Goal: Communication & Community: Share content

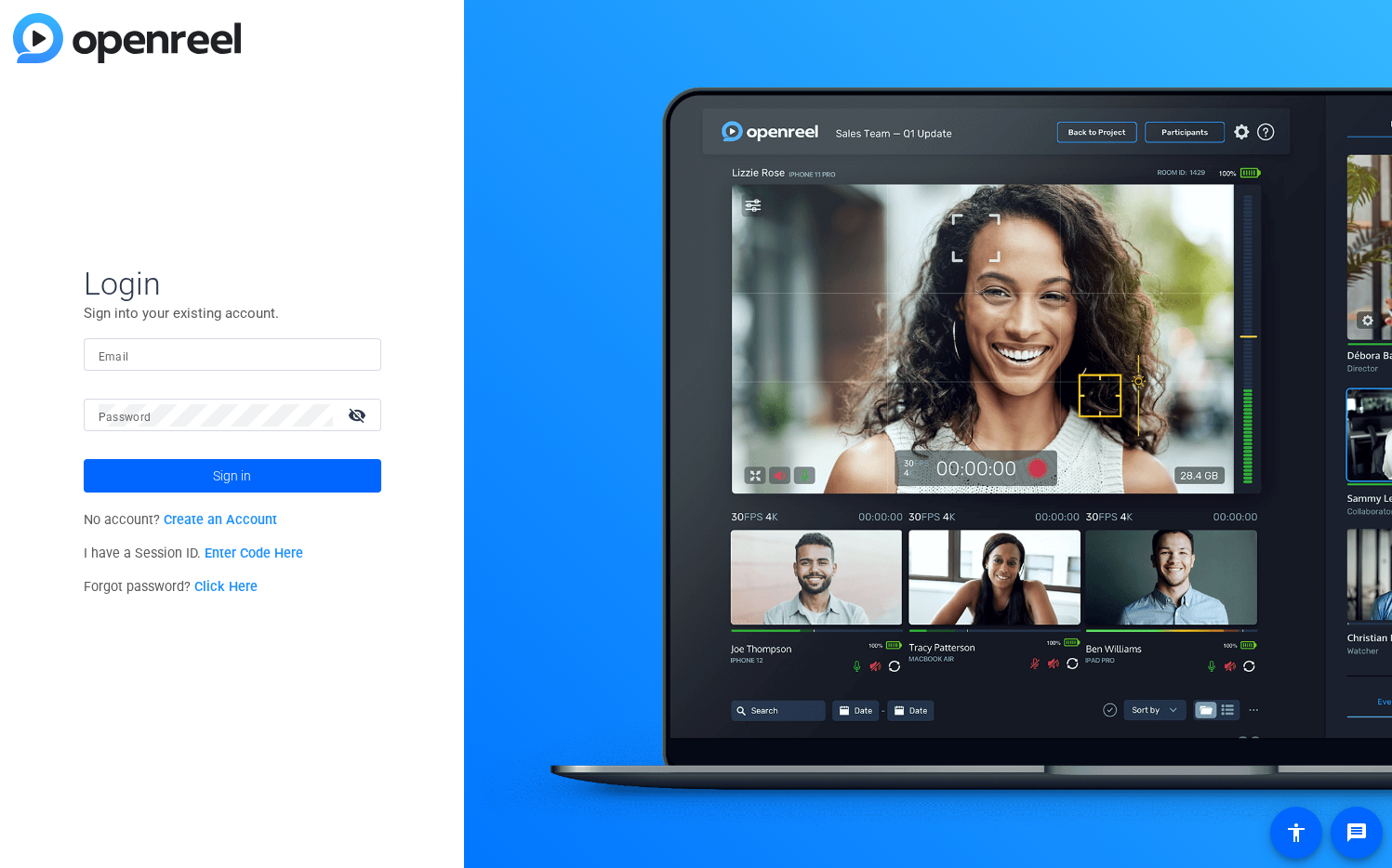
click at [355, 347] on div at bounding box center [232, 355] width 268 height 33
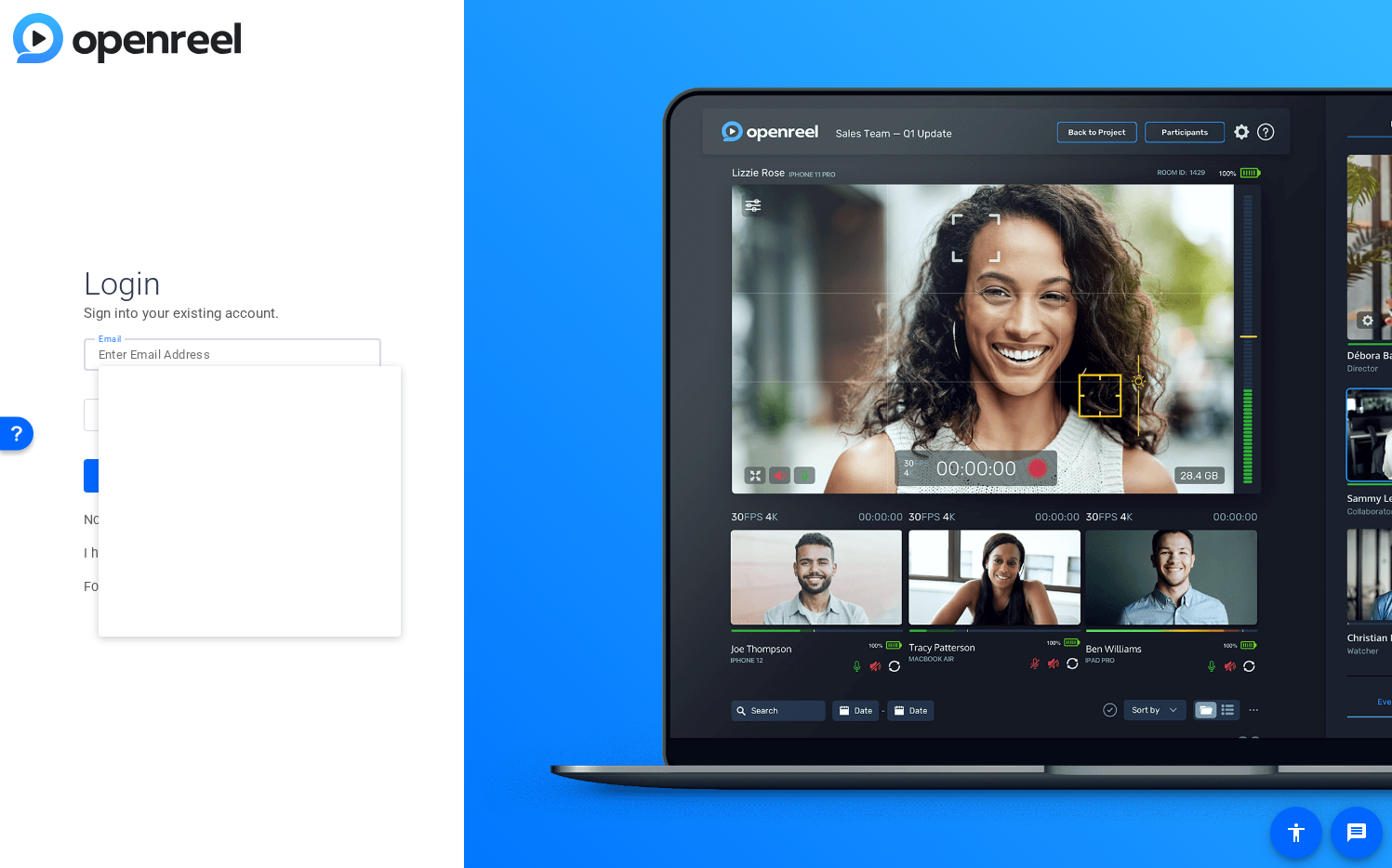
type input "[EMAIL_ADDRESS][DOMAIN_NAME]"
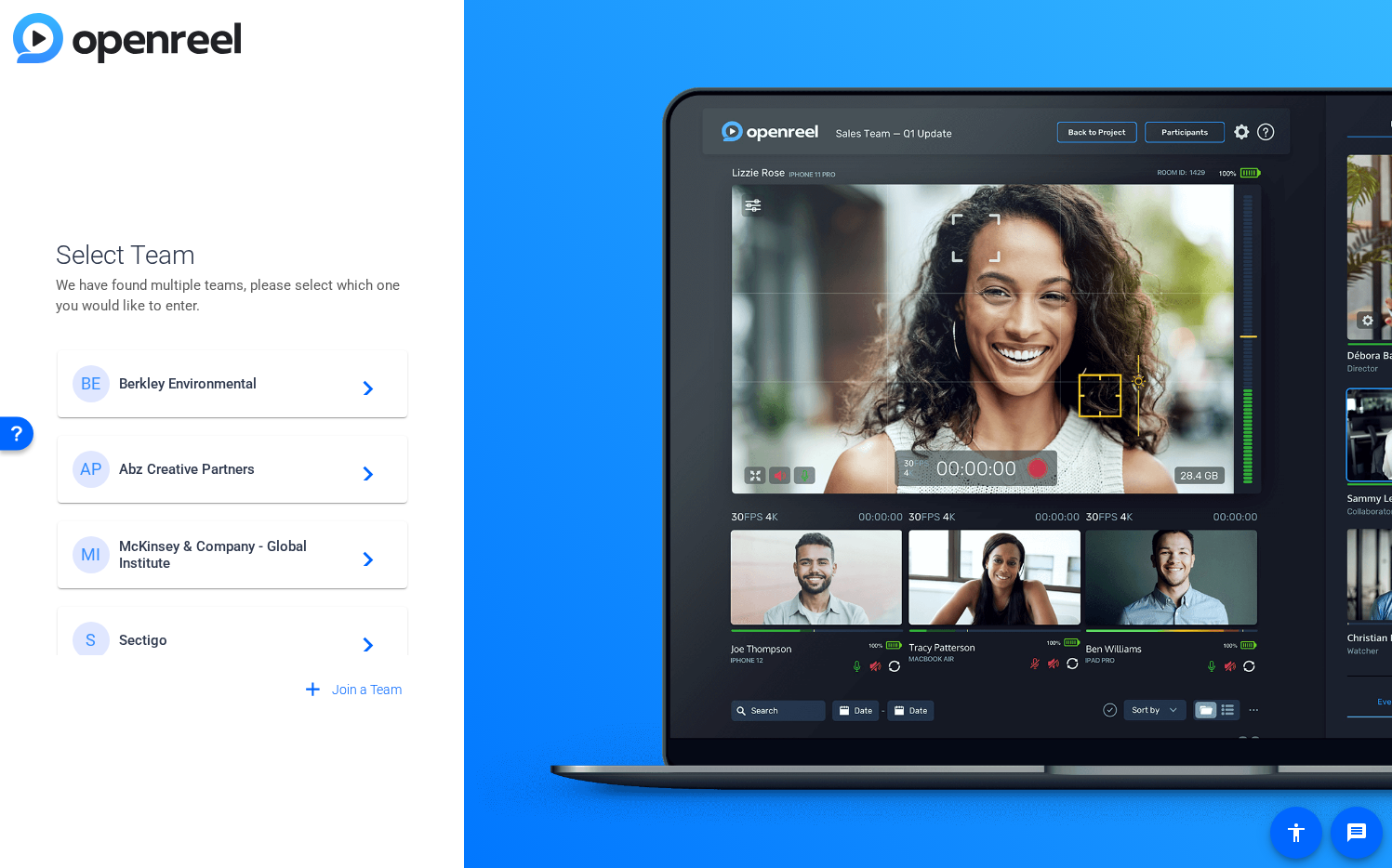
click at [260, 391] on span "Berkley Environmental" at bounding box center [235, 383] width 232 height 16
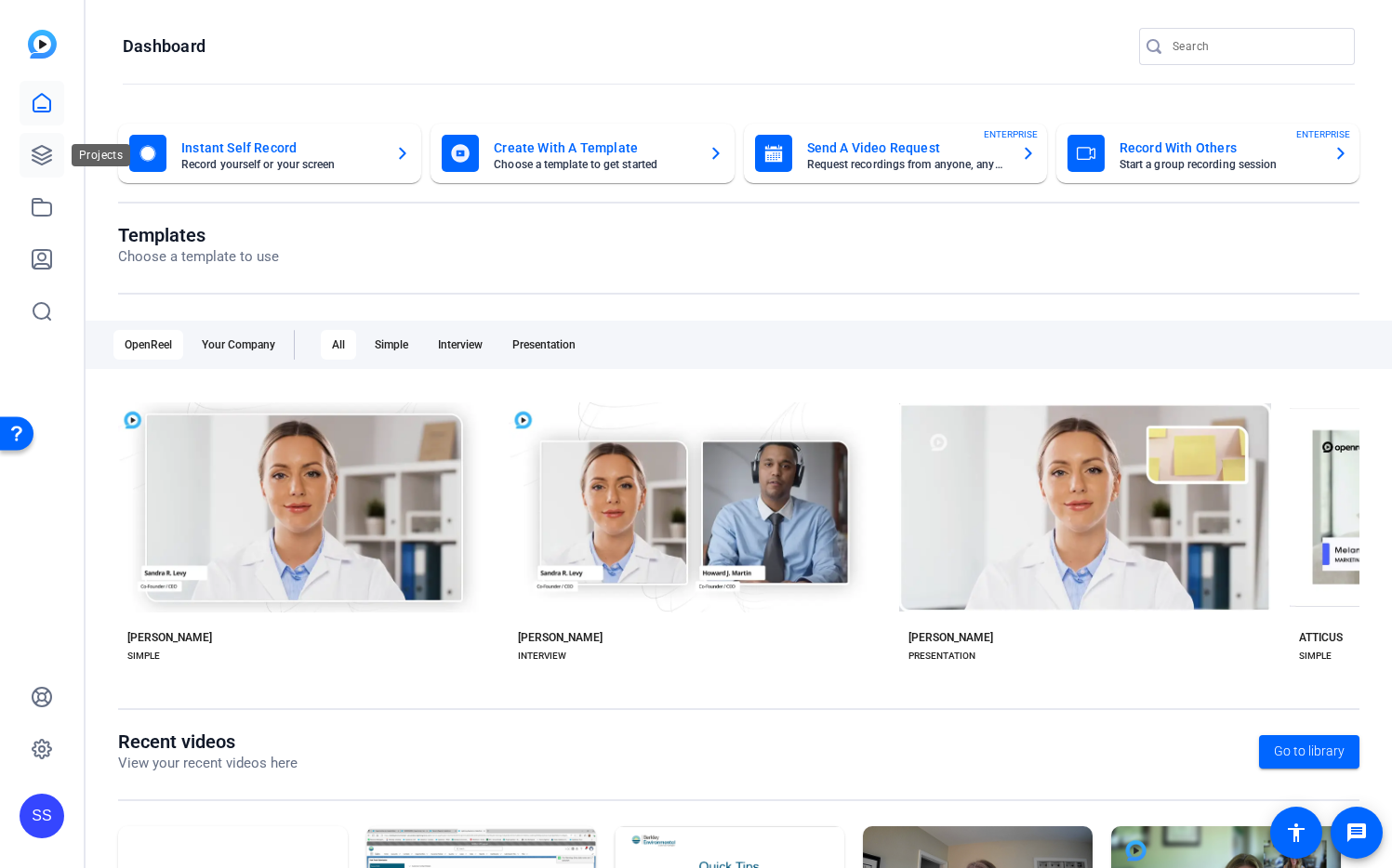
click at [41, 168] on link at bounding box center [41, 155] width 45 height 45
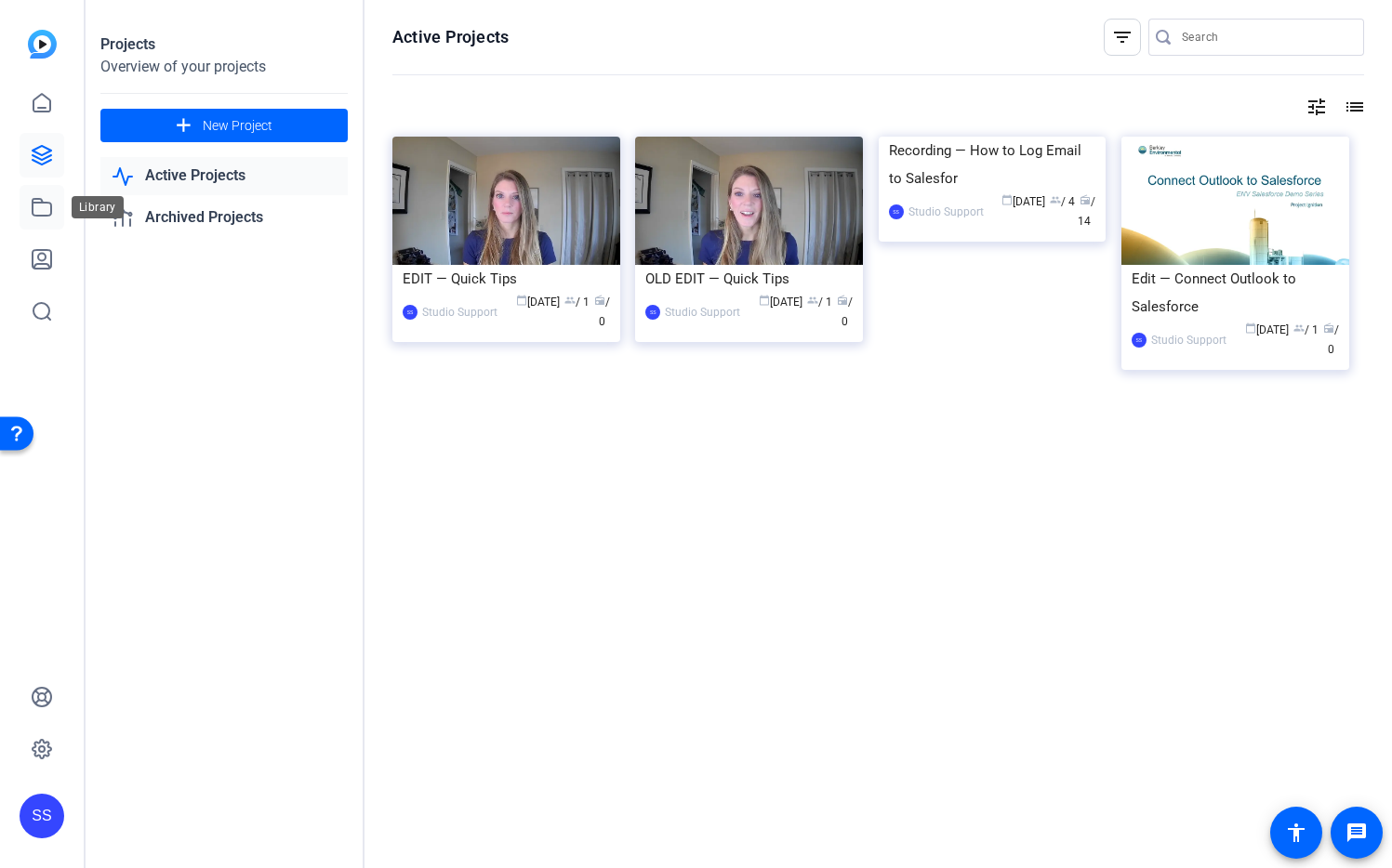
click at [46, 221] on link at bounding box center [41, 207] width 45 height 45
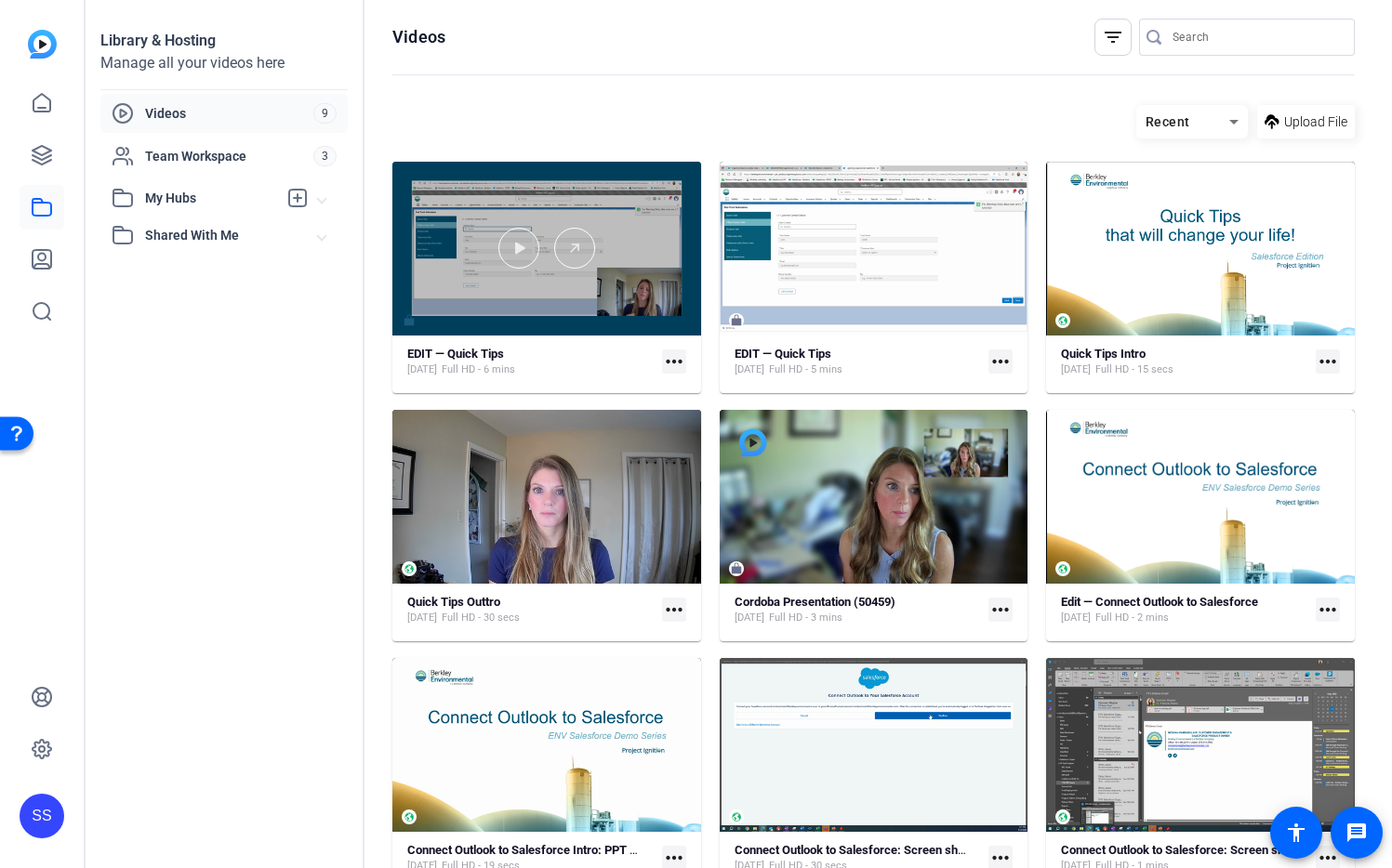
click at [624, 217] on div at bounding box center [547, 248] width 309 height 174
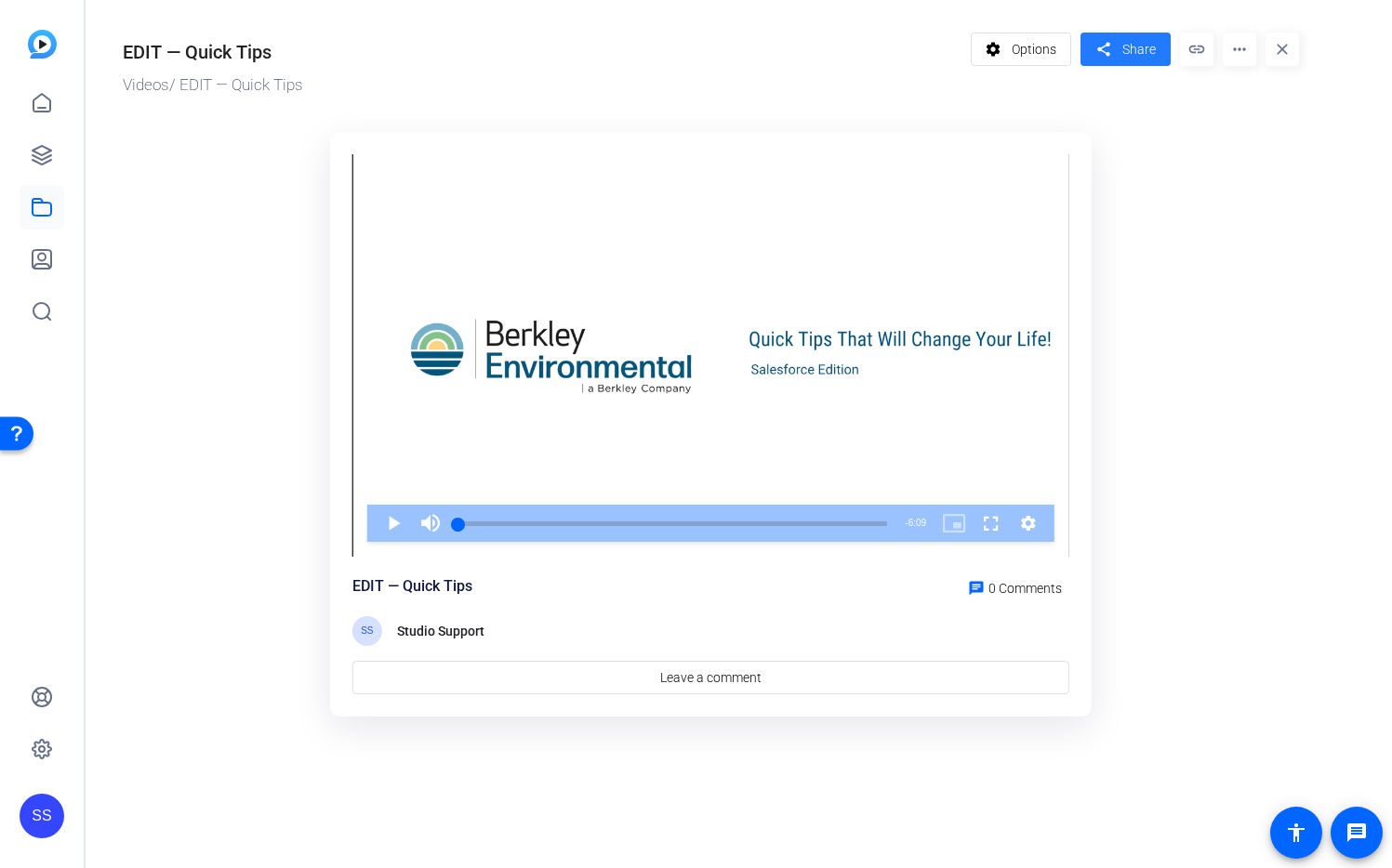
click at [1137, 50] on span "Share" at bounding box center [1139, 50] width 34 height 19
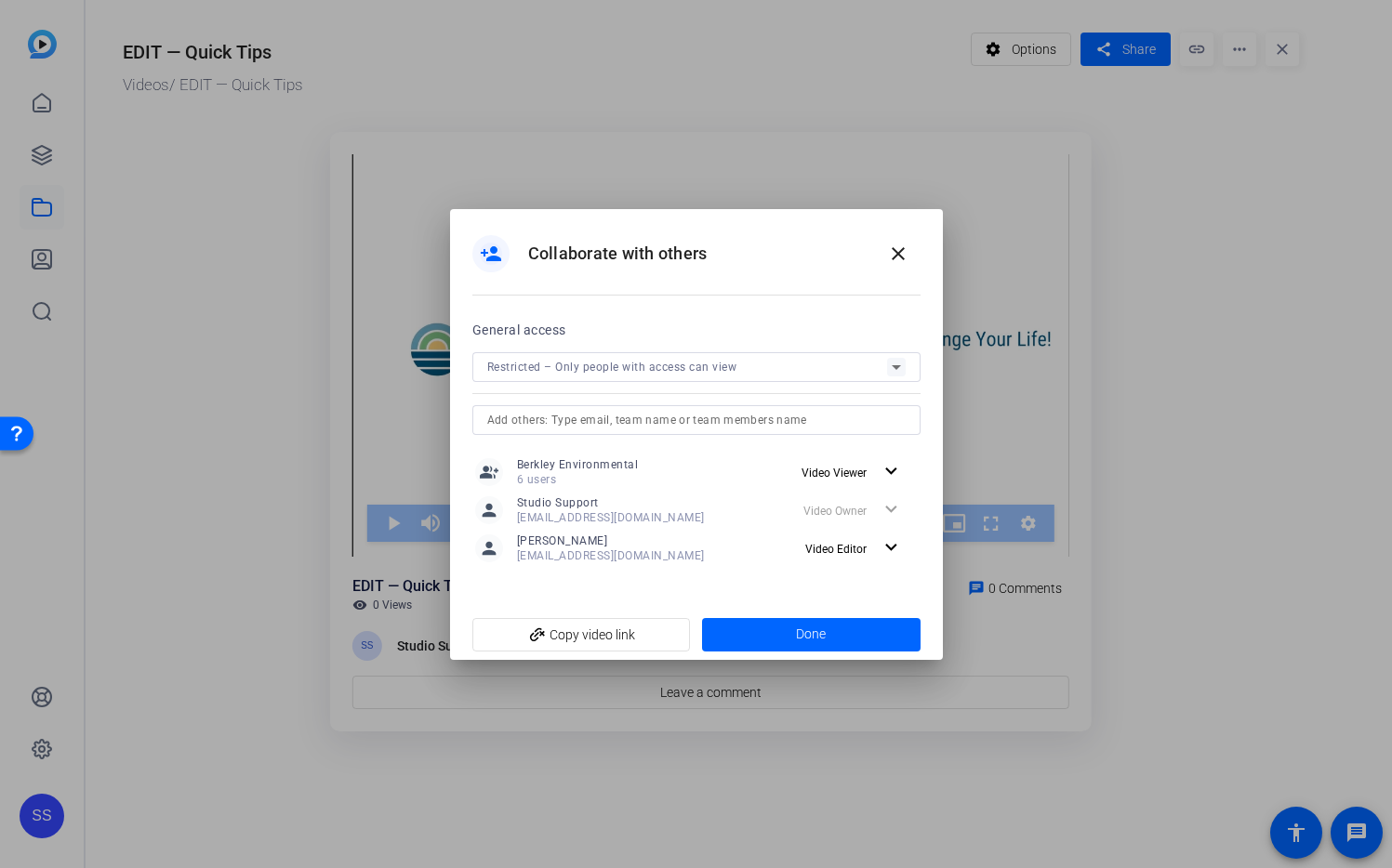
click at [552, 428] on input "text" at bounding box center [696, 419] width 418 height 22
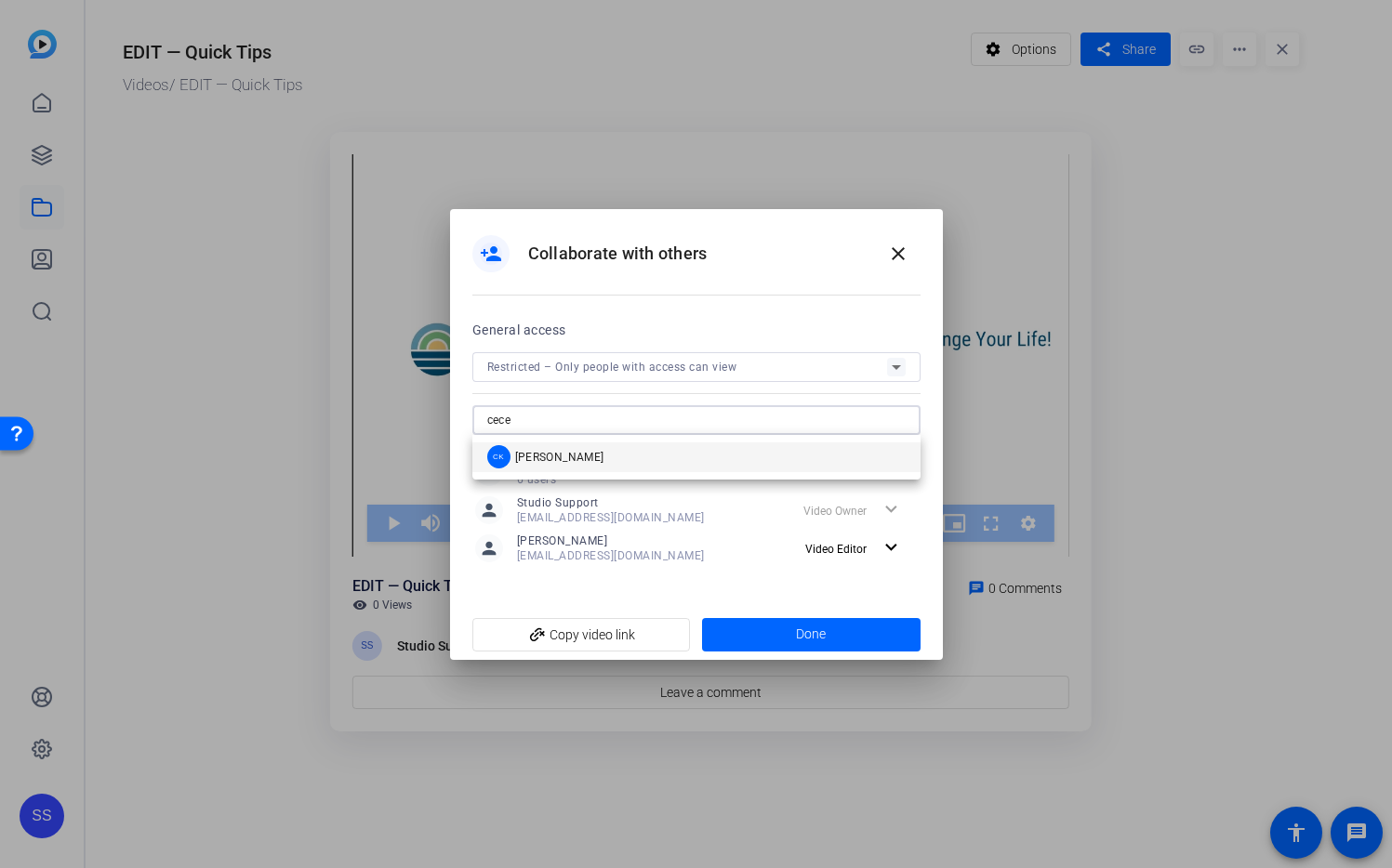
type input "cece"
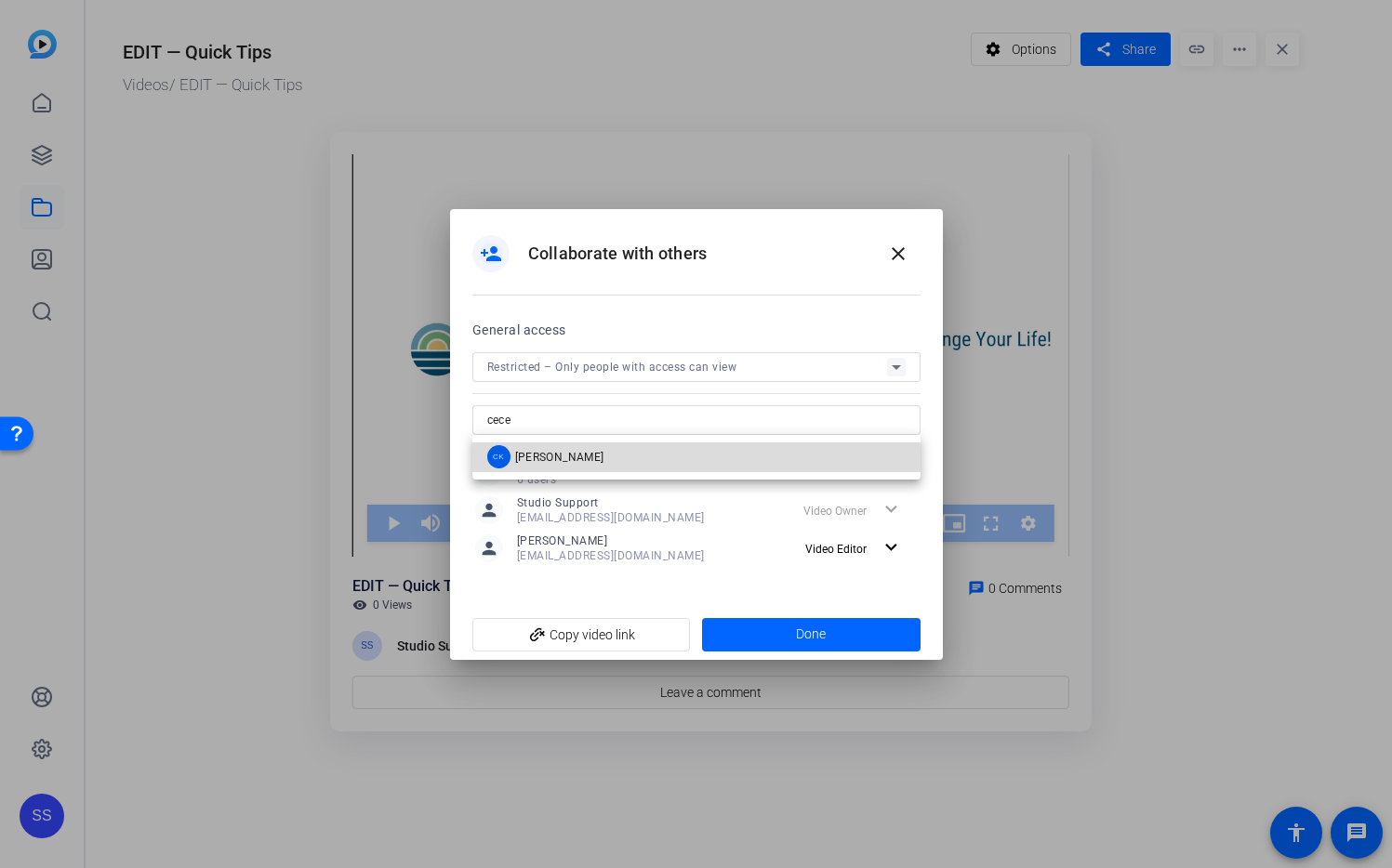
click at [711, 465] on mat-option "CK [PERSON_NAME]" at bounding box center [696, 457] width 448 height 30
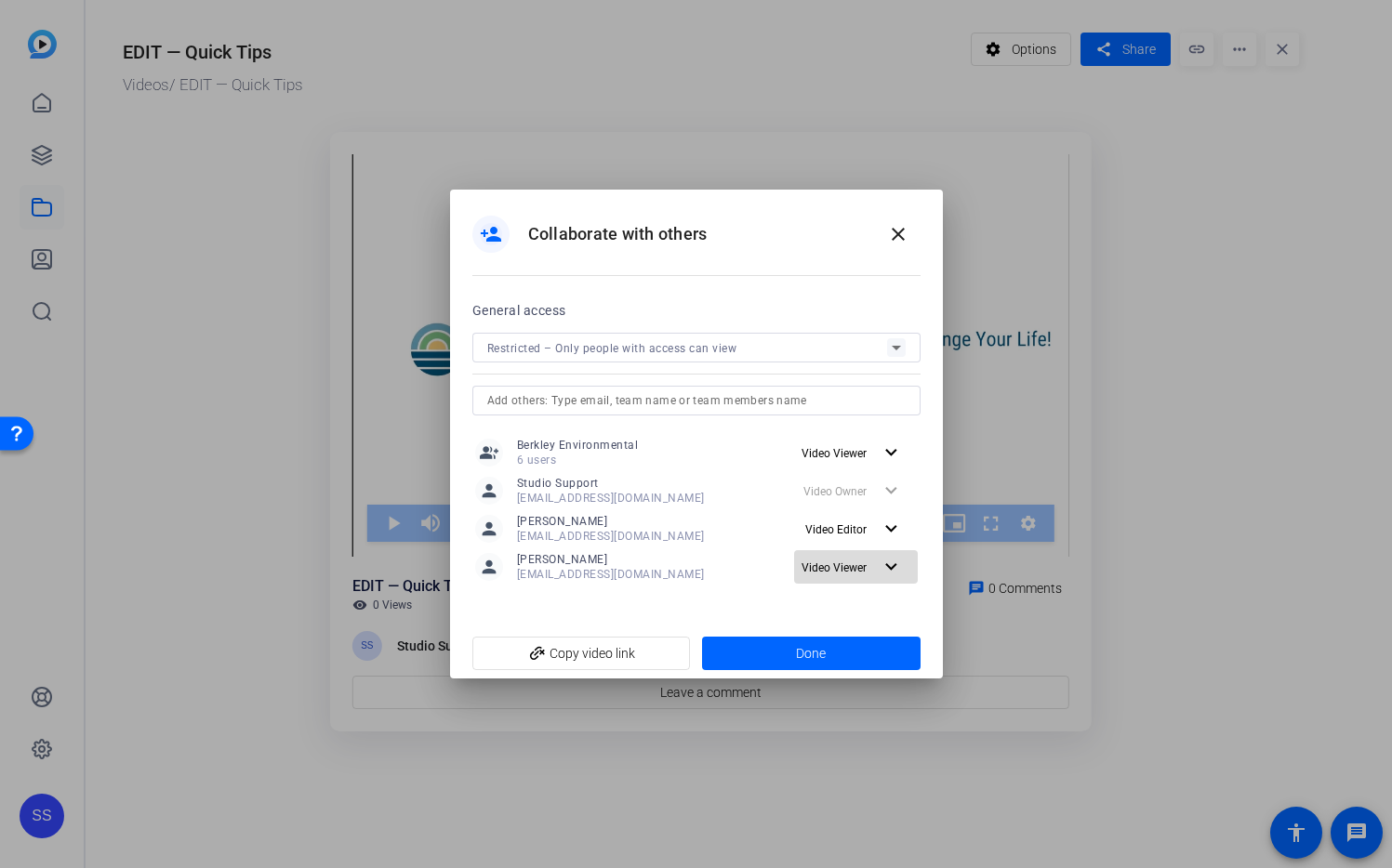
click at [893, 577] on mat-icon "expand_more" at bounding box center [891, 567] width 23 height 23
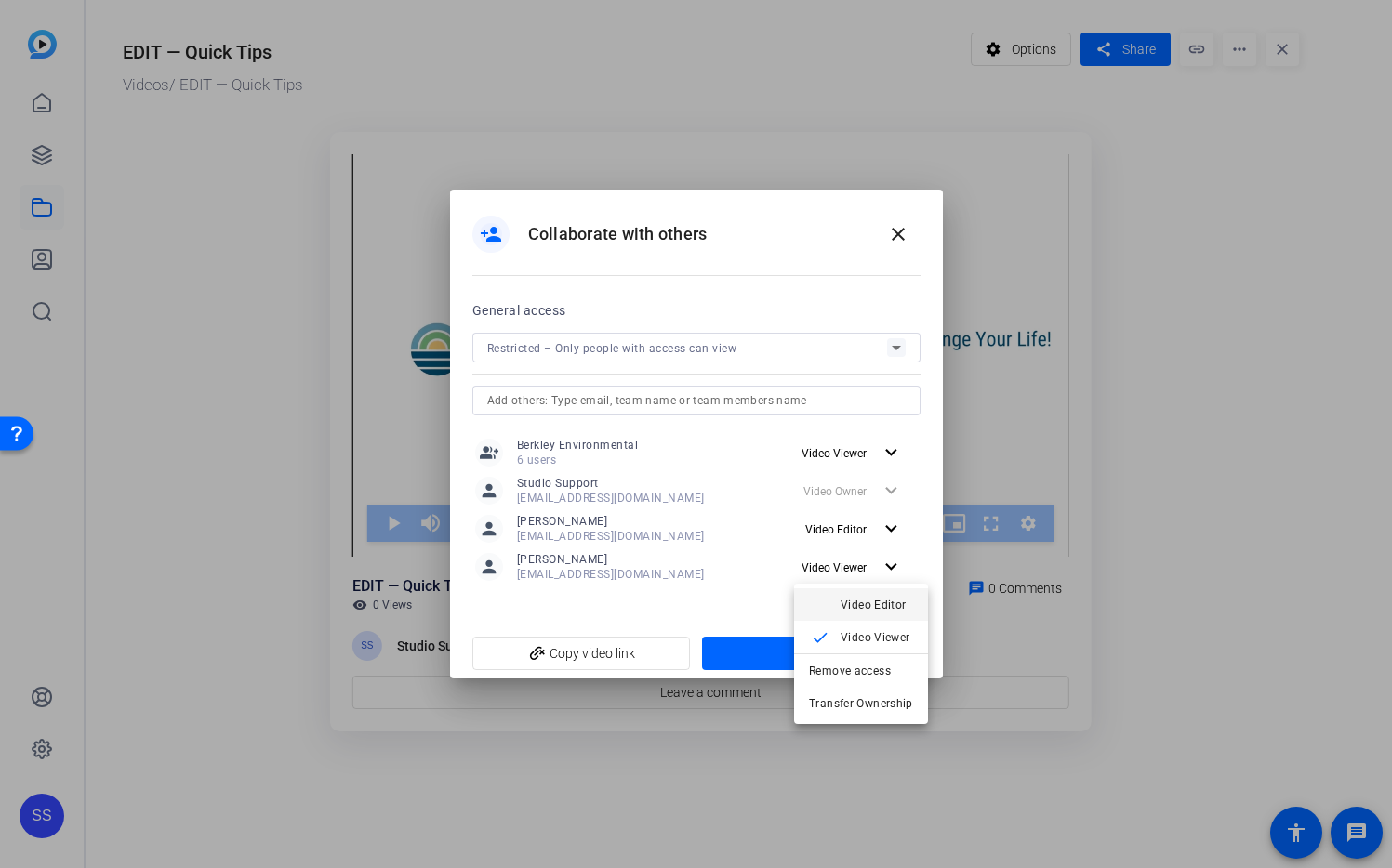
click at [885, 606] on span "Video Editor" at bounding box center [873, 605] width 66 height 13
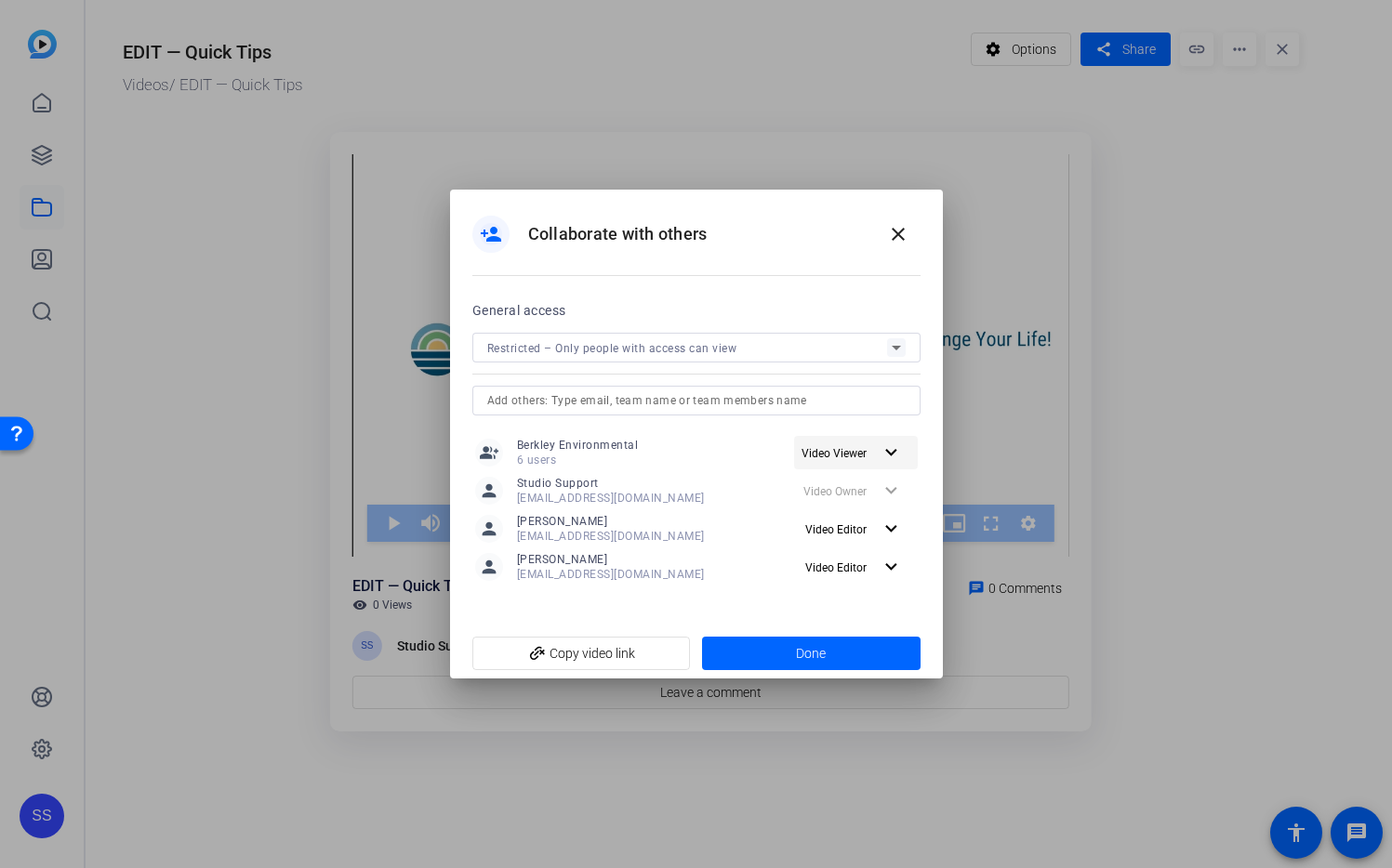
click at [886, 458] on mat-icon "expand_more" at bounding box center [891, 453] width 23 height 23
click at [886, 458] on div at bounding box center [696, 434] width 1392 height 868
click at [886, 458] on mat-icon "expand_more" at bounding box center [891, 453] width 23 height 23
click at [871, 489] on span "Video Editor" at bounding box center [873, 491] width 66 height 13
click at [868, 648] on span at bounding box center [812, 653] width 219 height 45
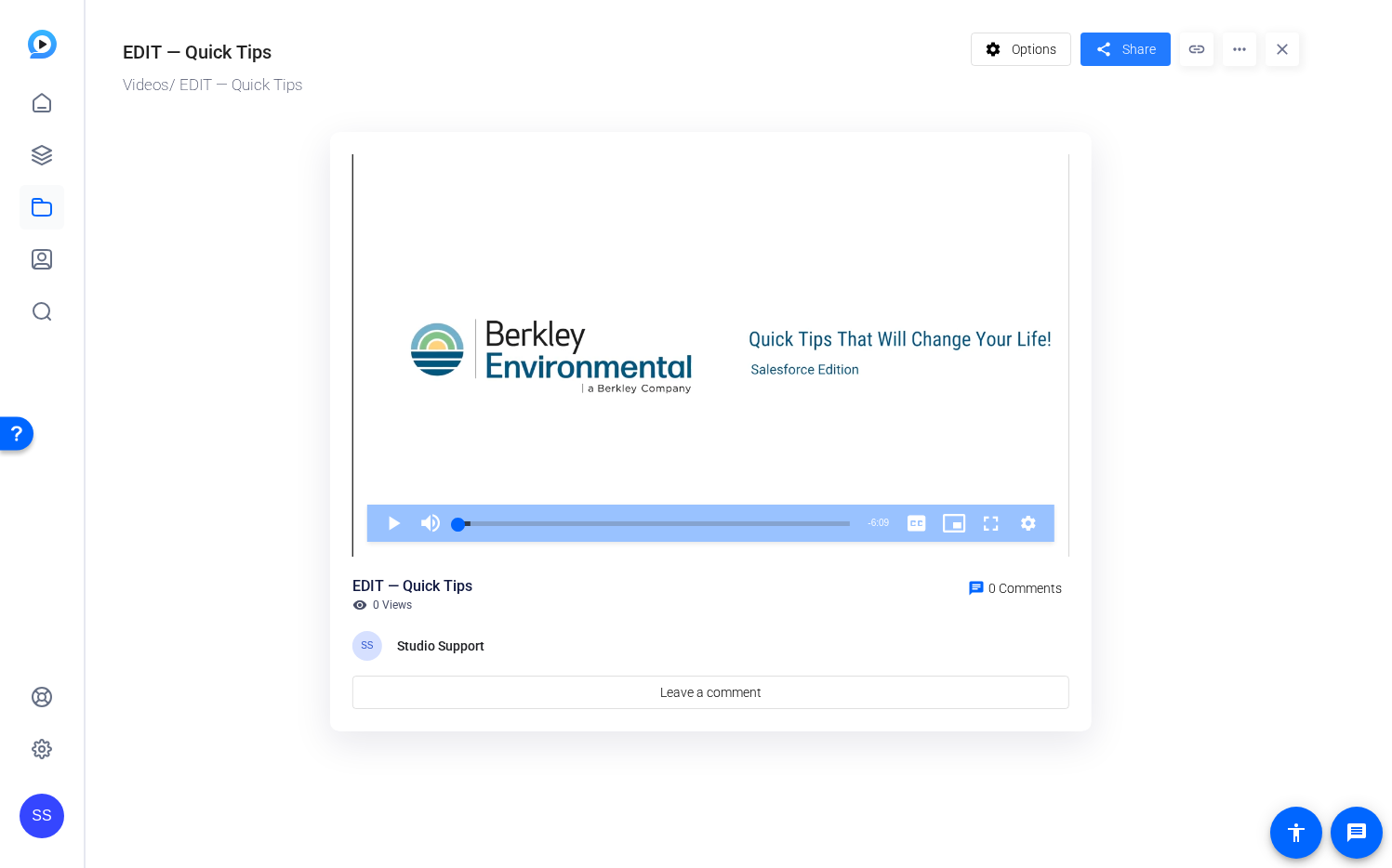
click at [1132, 46] on span "Share" at bounding box center [1139, 50] width 34 height 19
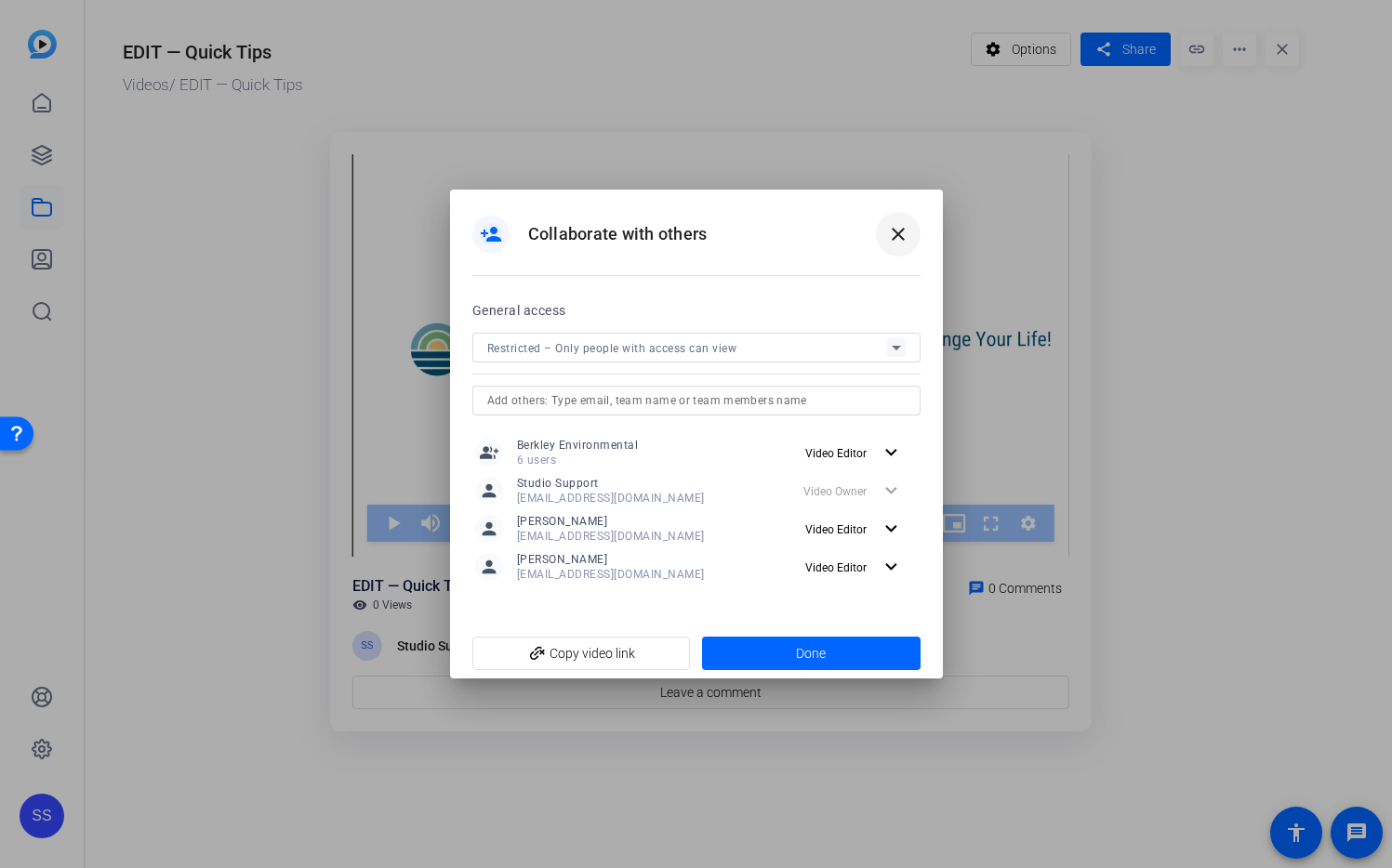
click at [903, 229] on mat-icon "close" at bounding box center [897, 234] width 22 height 22
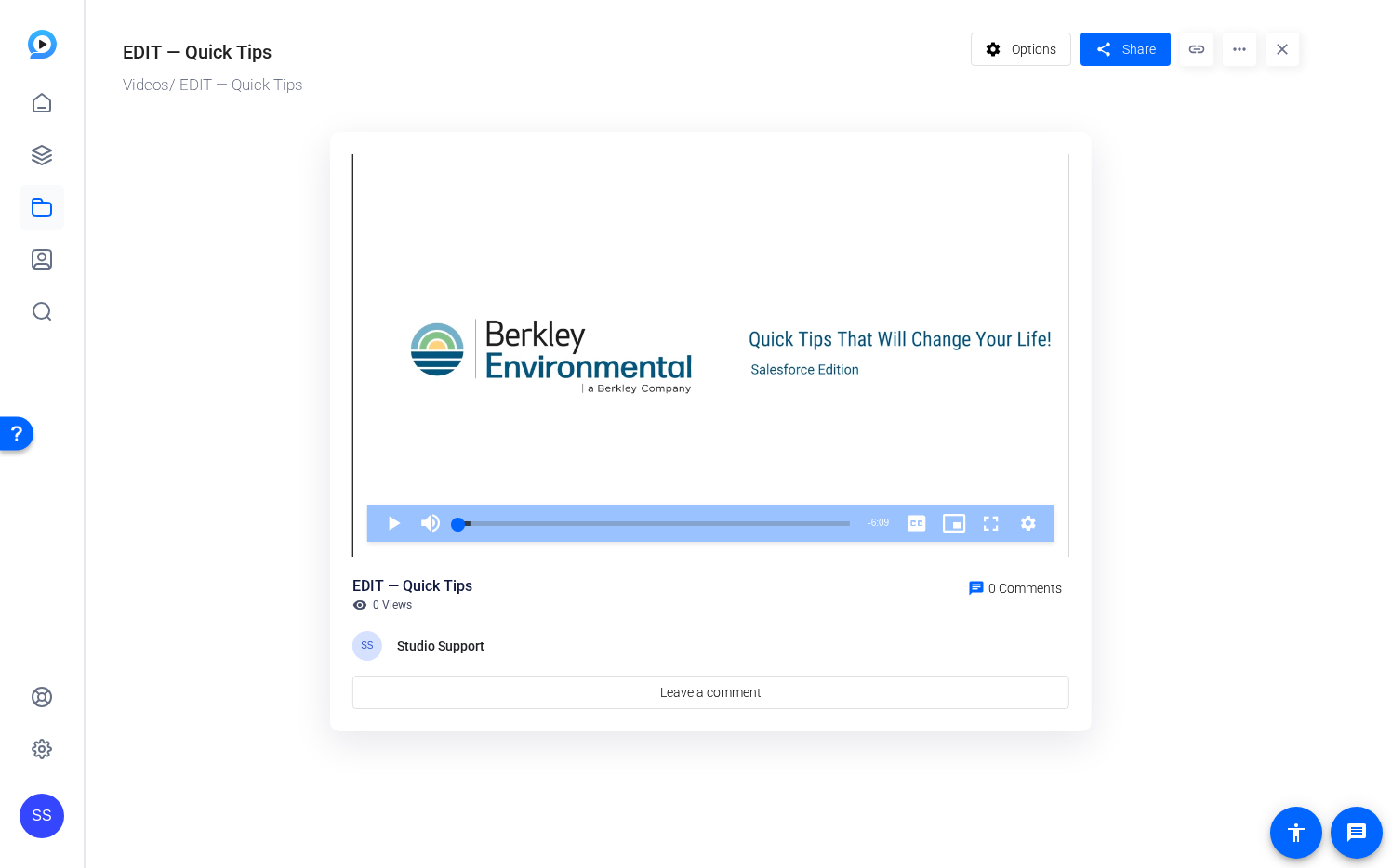
click at [1239, 61] on mat-icon "more_horiz" at bounding box center [1239, 49] width 34 height 34
click at [1159, 215] on div at bounding box center [696, 434] width 1392 height 868
